Goal: Task Accomplishment & Management: Complete application form

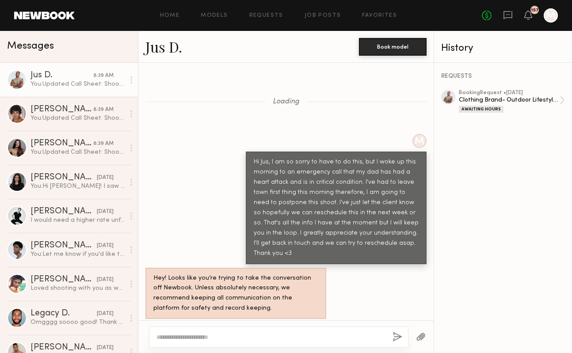
scroll to position [1183, 0]
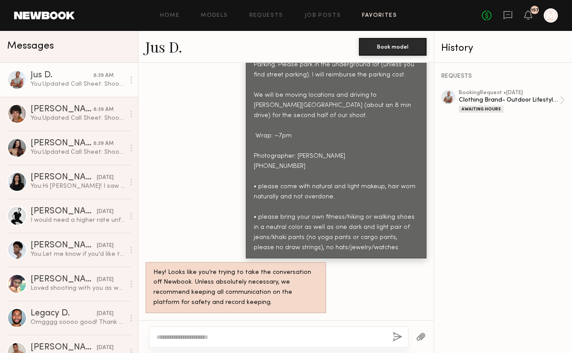
click at [378, 15] on link "Favorites" at bounding box center [379, 16] width 35 height 6
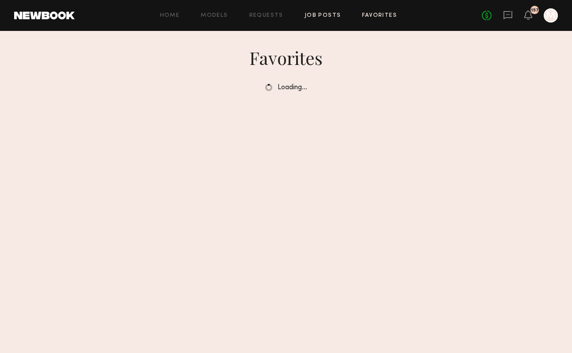
click at [319, 14] on link "Job Posts" at bounding box center [323, 16] width 37 height 6
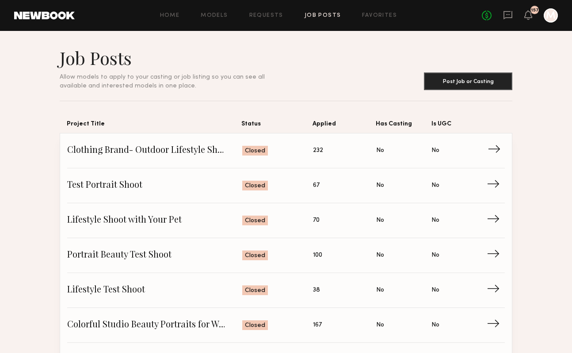
click at [494, 149] on span "→" at bounding box center [497, 150] width 18 height 13
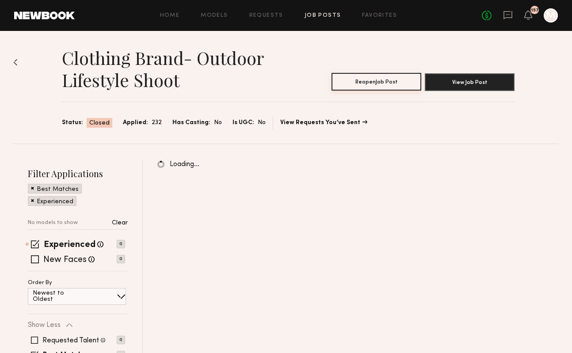
click at [372, 81] on button "Reopen Job Post" at bounding box center [377, 82] width 90 height 18
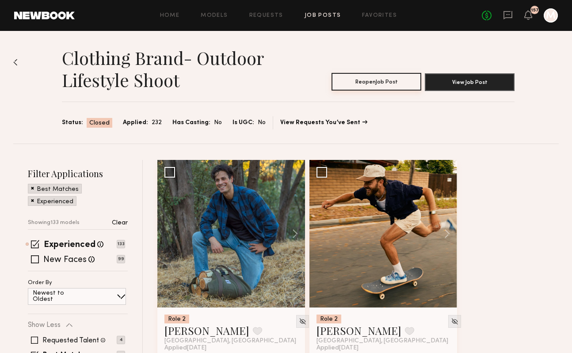
click at [364, 83] on button "Reopen Job Post" at bounding box center [377, 82] width 90 height 18
click at [364, 83] on button "Close Job Post" at bounding box center [377, 82] width 90 height 18
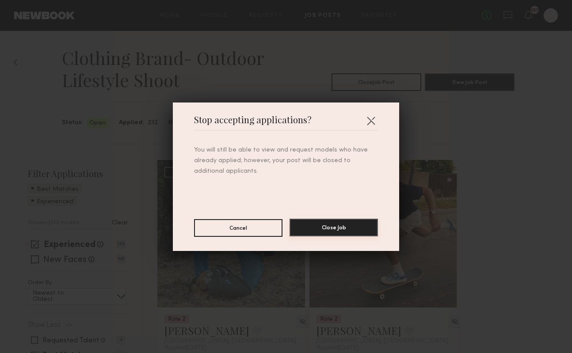
click at [344, 224] on button "Close Job" at bounding box center [334, 228] width 88 height 18
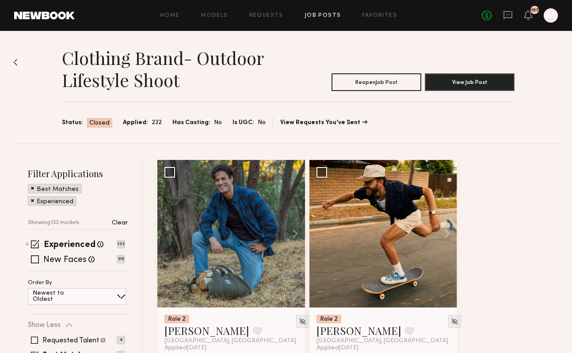
click at [17, 64] on img at bounding box center [15, 62] width 4 height 7
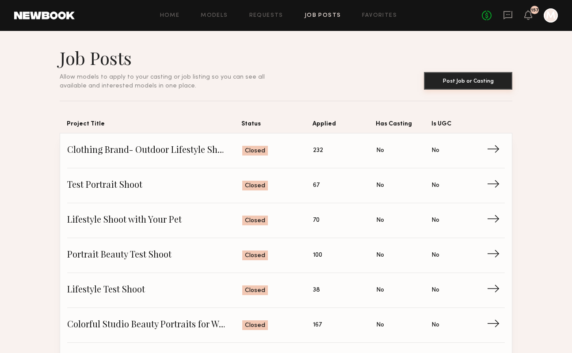
click at [461, 87] on button "Post Job or Casting" at bounding box center [468, 81] width 88 height 18
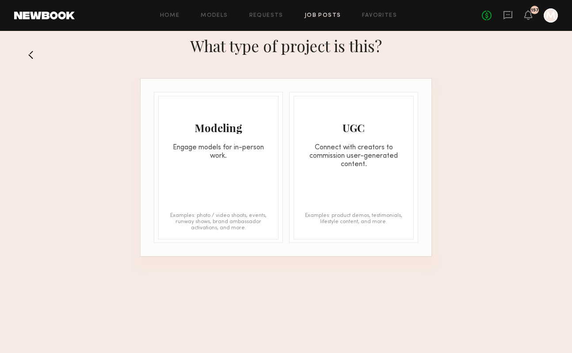
click at [210, 136] on div "Modeling Engage models for in-person work." at bounding box center [218, 128] width 119 height 64
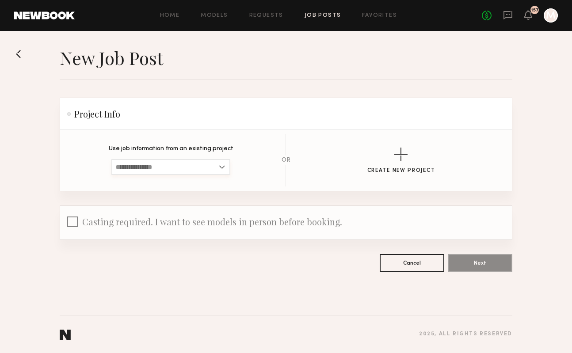
click at [220, 166] on input at bounding box center [170, 167] width 119 height 16
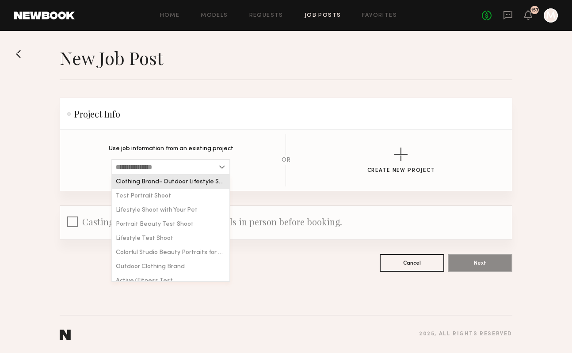
click at [204, 186] on div "Clothing Brand- Outdoor Lifestyle Shoot" at bounding box center [170, 182] width 117 height 14
type input "**********"
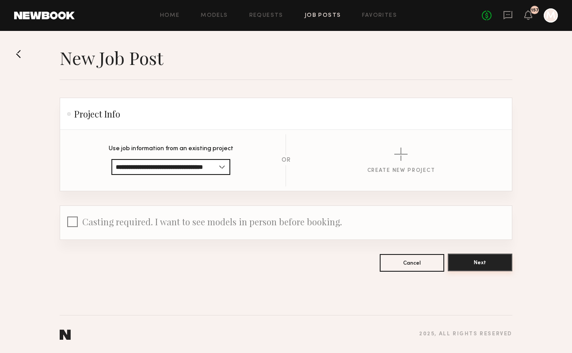
click at [488, 262] on button "Next" at bounding box center [480, 263] width 65 height 18
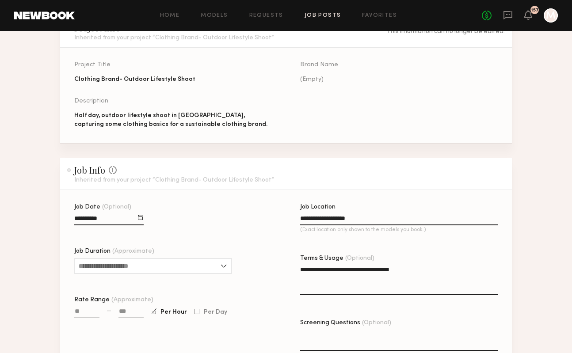
scroll to position [98, 0]
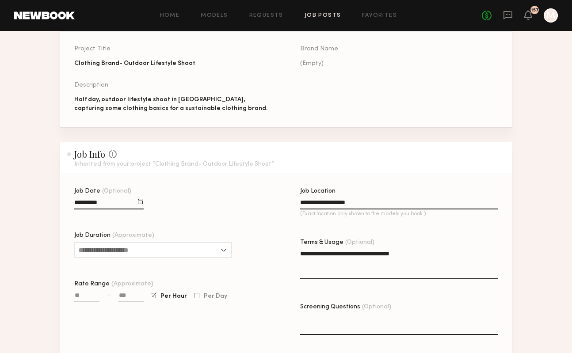
click at [139, 199] on div at bounding box center [140, 201] width 5 height 5
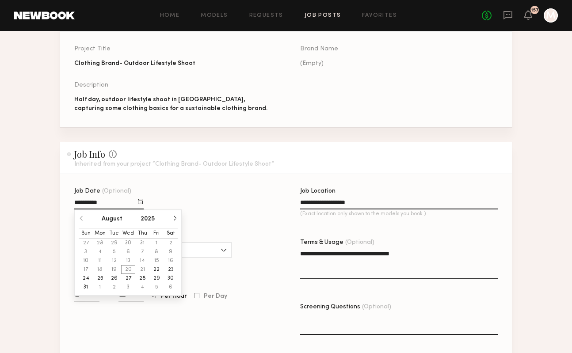
click at [144, 277] on button "28" at bounding box center [142, 278] width 14 height 9
type input "**********"
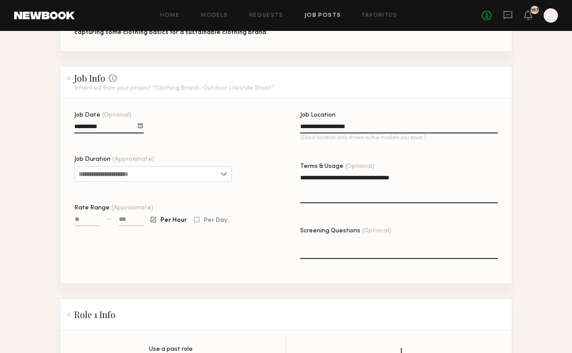
scroll to position [180, 0]
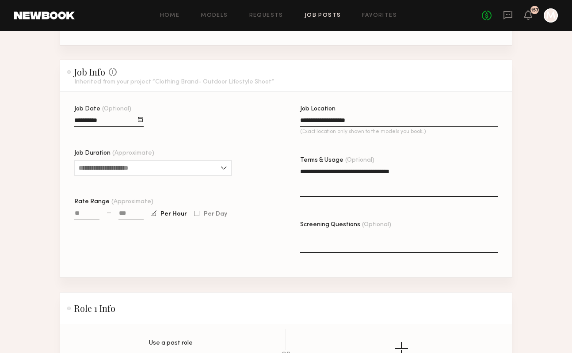
click at [122, 215] on input at bounding box center [130, 215] width 25 height 10
type input "****"
click at [194, 214] on div at bounding box center [196, 214] width 5 height 6
click at [170, 168] on input "Job Duration (Approximate)" at bounding box center [153, 168] width 158 height 16
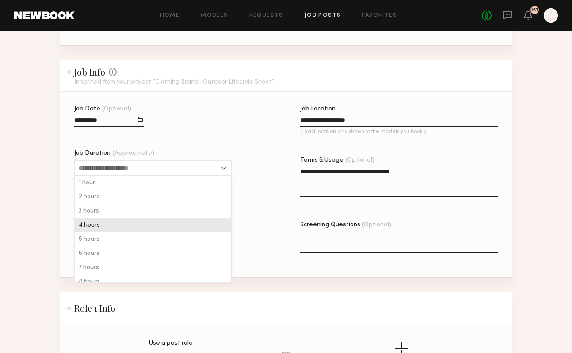
click at [146, 223] on div "4 hours" at bounding box center [153, 225] width 156 height 14
type input "*******"
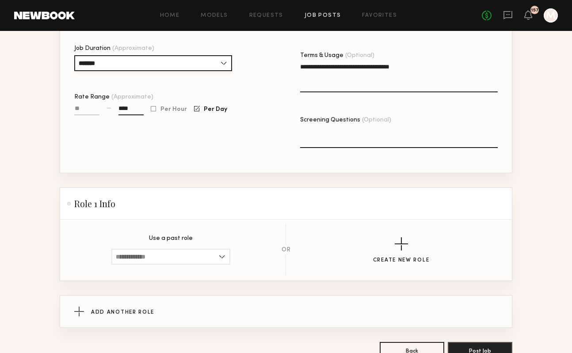
scroll to position [286, 0]
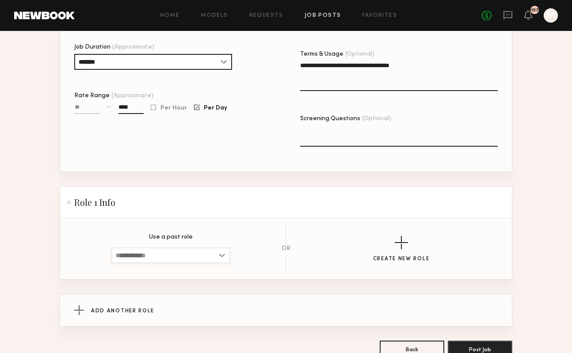
click at [222, 256] on input at bounding box center [170, 256] width 119 height 16
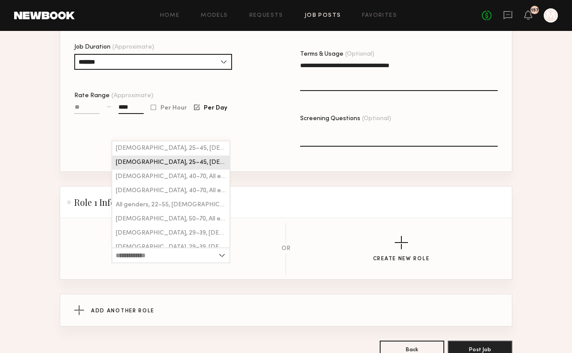
click at [203, 159] on div "[DEMOGRAPHIC_DATA], 25–45, [DEMOGRAPHIC_DATA]/ [DEMOGRAPHIC_DATA], [DEMOGRAPHIC…" at bounding box center [170, 163] width 117 height 14
type input "**********"
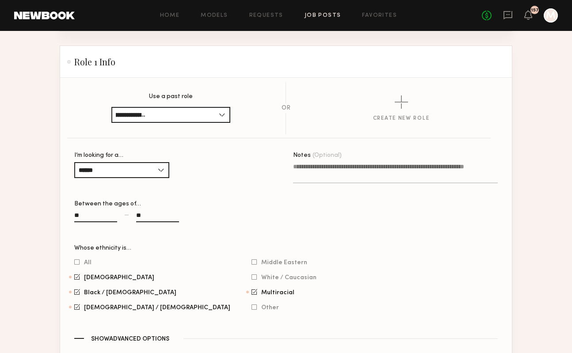
scroll to position [0, 0]
click at [148, 214] on input "**" at bounding box center [157, 217] width 43 height 10
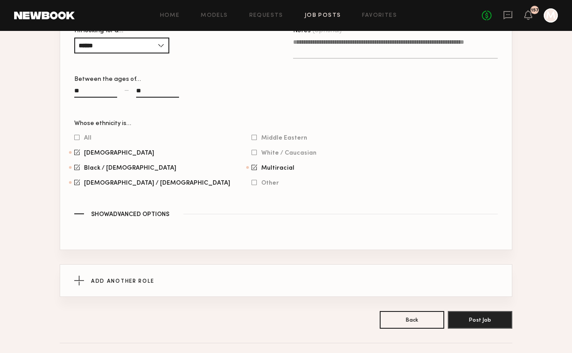
scroll to position [580, 0]
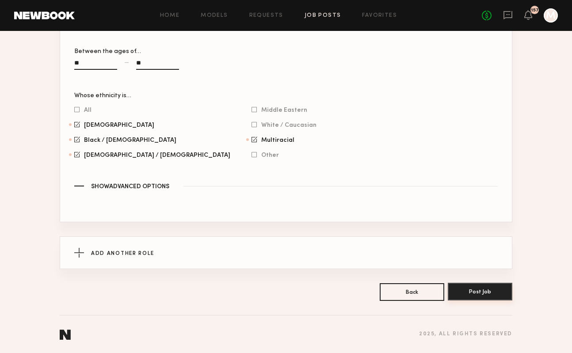
type input "**"
click at [484, 296] on button "Post Job" at bounding box center [480, 292] width 65 height 18
click at [479, 293] on button "Post Job" at bounding box center [480, 292] width 65 height 18
click at [347, 131] on section "All [DEMOGRAPHIC_DATA] / [DEMOGRAPHIC_DATA] Hispanic / Latino [DEMOGRAPHIC_DATA…" at bounding box center [286, 132] width 424 height 53
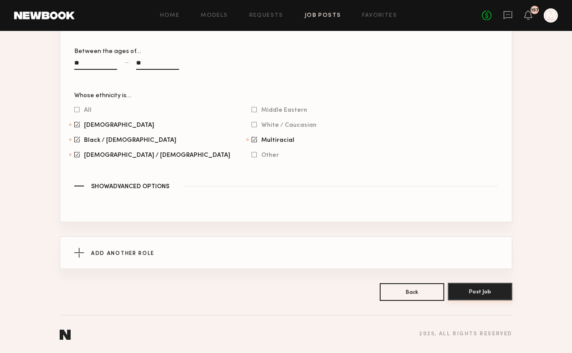
click at [474, 288] on button "Post Job" at bounding box center [480, 292] width 65 height 18
click at [484, 297] on button "Post Job" at bounding box center [480, 292] width 65 height 18
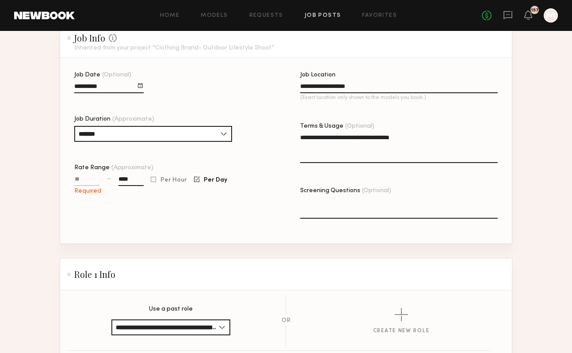
scroll to position [214, 0]
click at [85, 177] on div "Required" at bounding box center [86, 185] width 25 height 20
click at [80, 182] on input "Rate Range (Approximate)" at bounding box center [86, 181] width 25 height 10
type input "****"
click at [188, 219] on div "**********" at bounding box center [173, 159] width 198 height 172
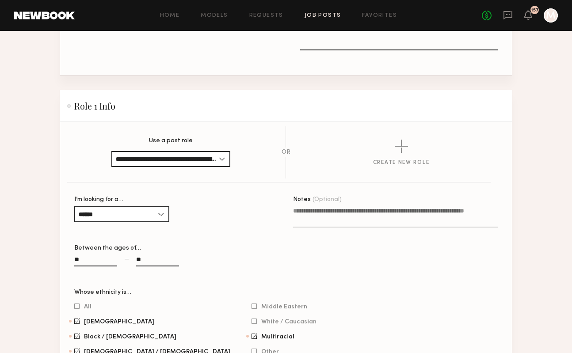
scroll to position [580, 0]
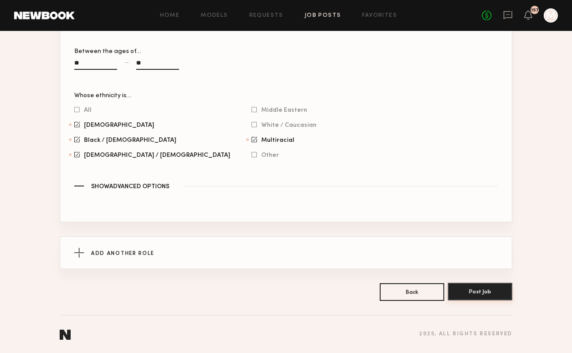
click at [481, 289] on button "Post Job" at bounding box center [480, 292] width 65 height 18
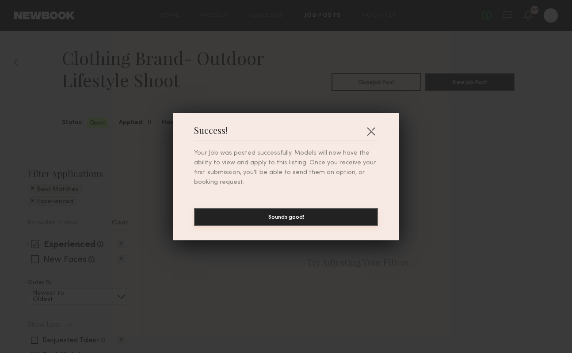
click at [295, 217] on button "Sounds good!" at bounding box center [286, 217] width 184 height 18
